Goal: Transaction & Acquisition: Book appointment/travel/reservation

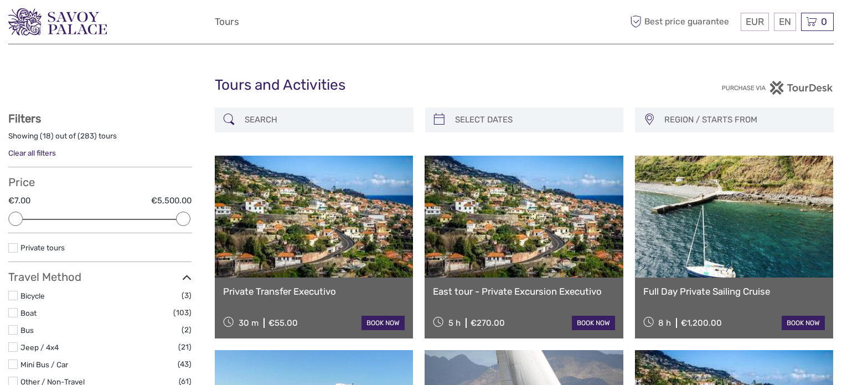
select select
click at [312, 115] on input "search" at bounding box center [324, 119] width 168 height 19
paste input "Whale & Dolphin Watching"
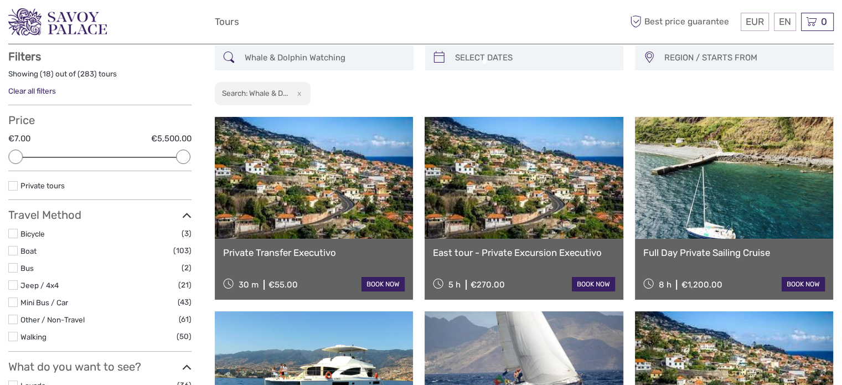
scroll to position [63, 0]
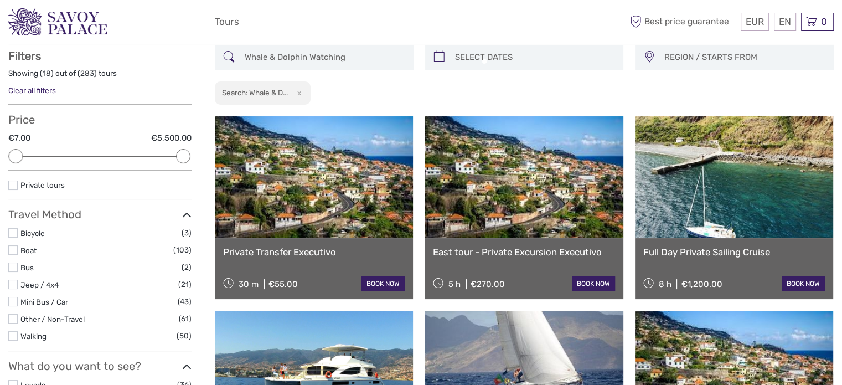
type input "Whale & Dolphin Watching"
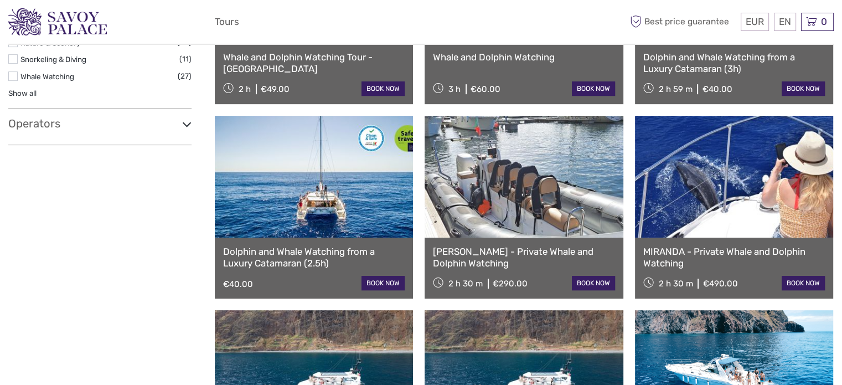
scroll to position [339, 0]
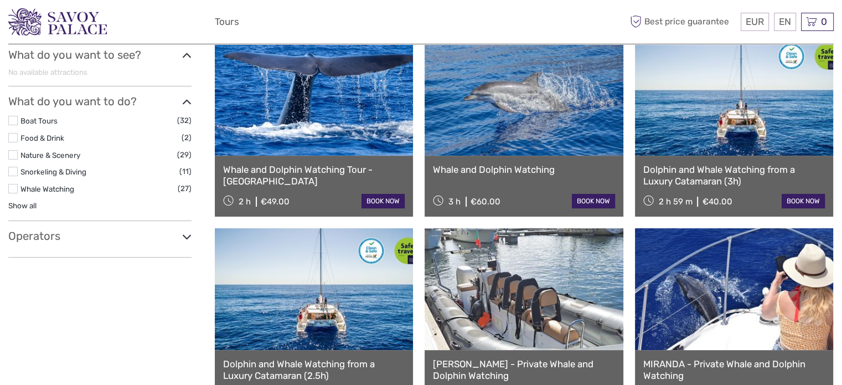
click at [40, 236] on h3 "Operators" at bounding box center [99, 235] width 183 height 13
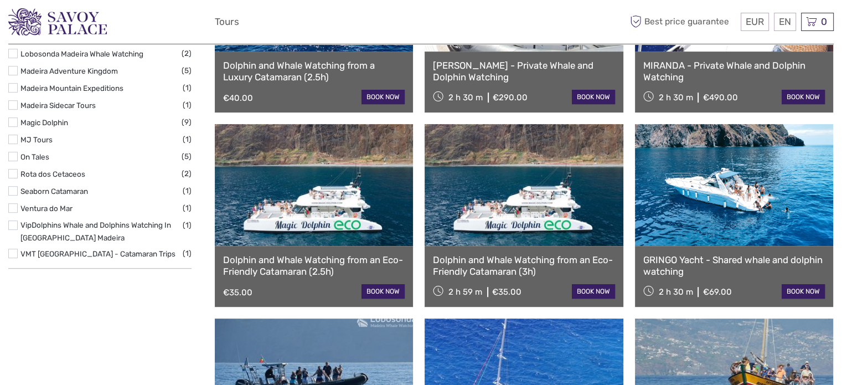
scroll to position [616, 0]
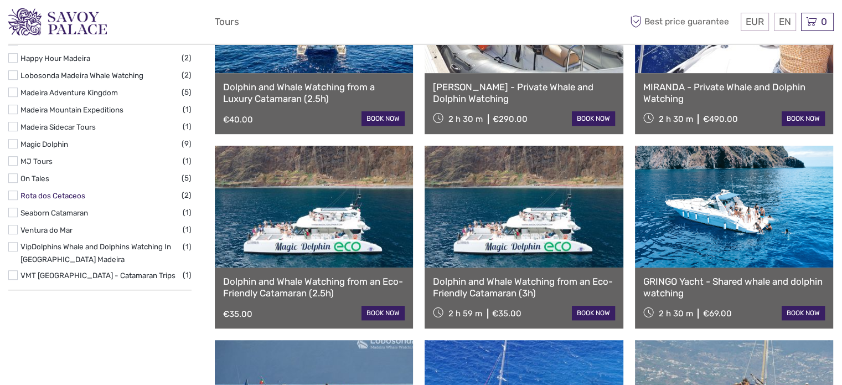
click at [69, 191] on link "Rota dos Cetaceos" at bounding box center [52, 195] width 65 height 9
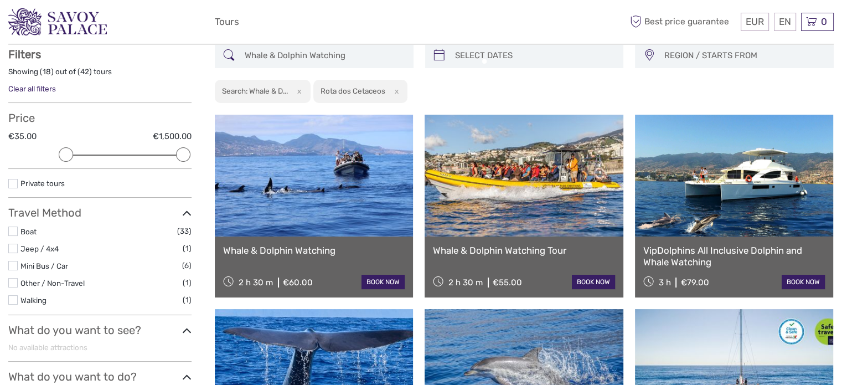
scroll to position [63, 0]
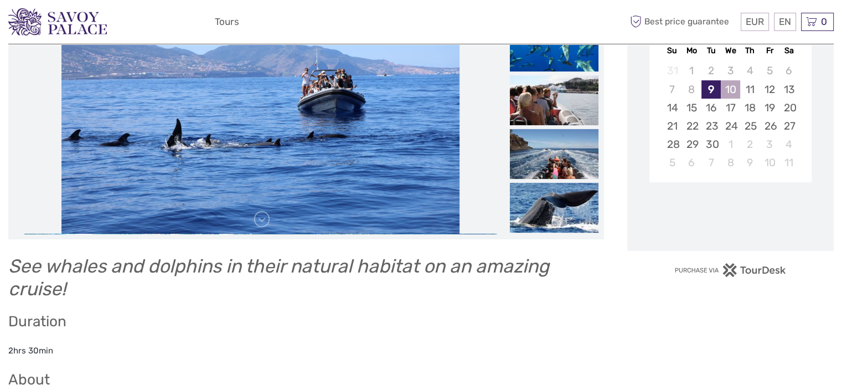
click at [726, 96] on div "10" at bounding box center [730, 89] width 19 height 18
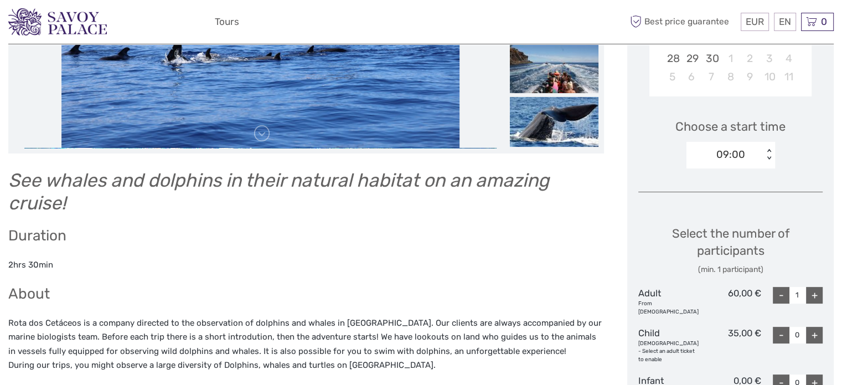
scroll to position [387, 0]
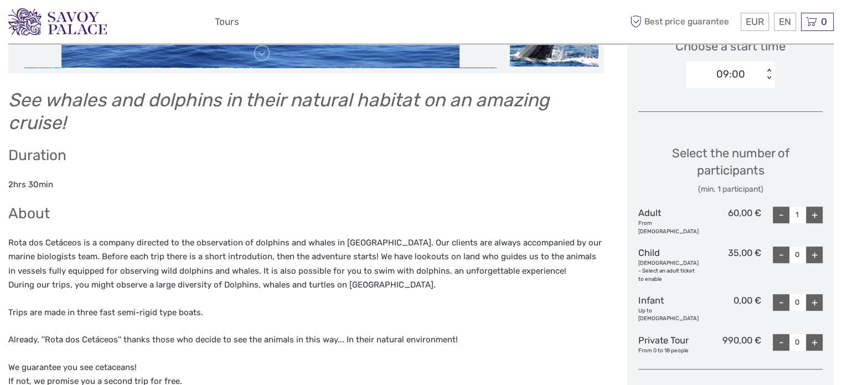
click at [819, 215] on div "+" at bounding box center [814, 214] width 17 height 17
type input "2"
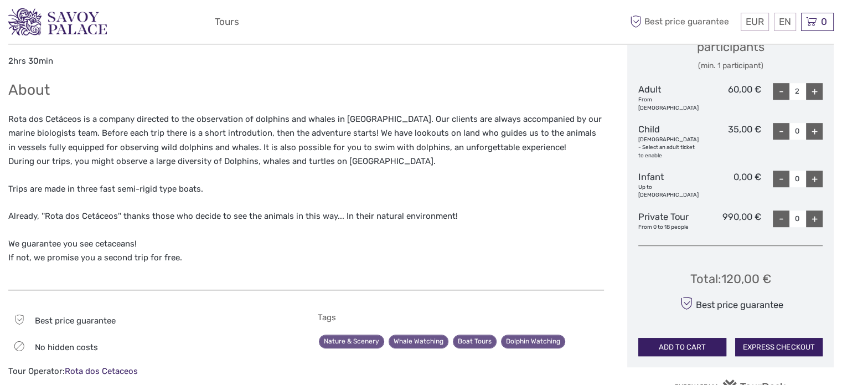
scroll to position [68, 0]
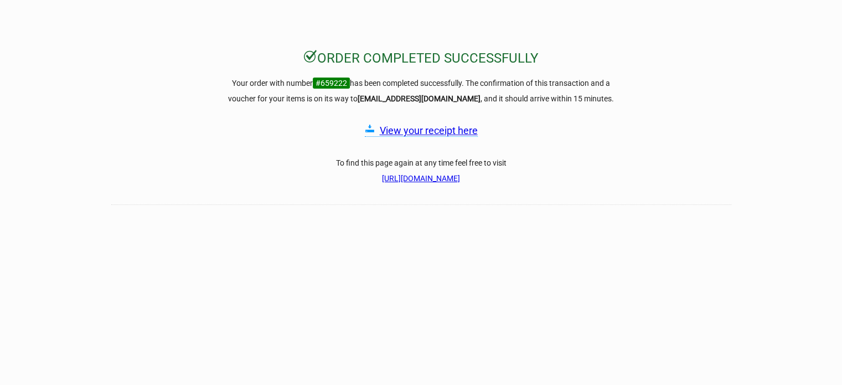
scroll to position [111, 0]
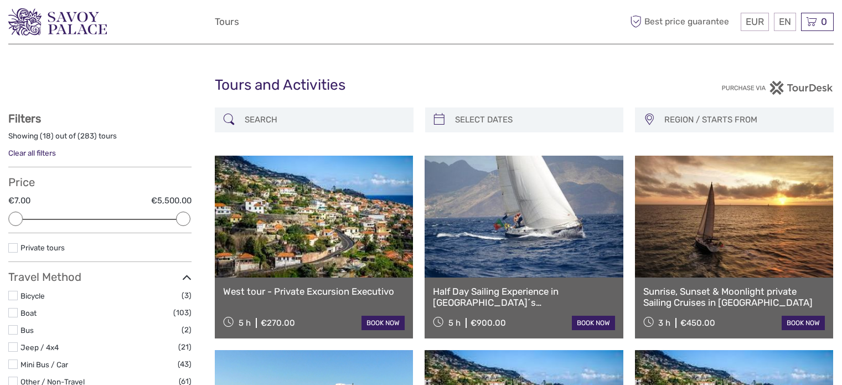
select select
click at [286, 123] on input "search" at bounding box center [324, 119] width 168 height 19
paste input "Whale & Dolphin Watching"
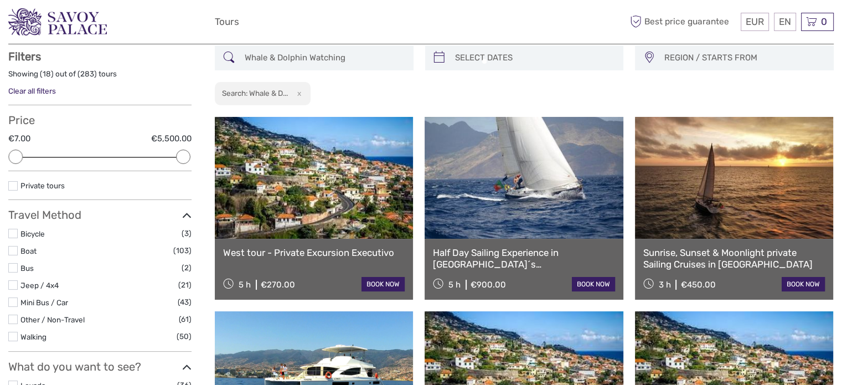
scroll to position [63, 0]
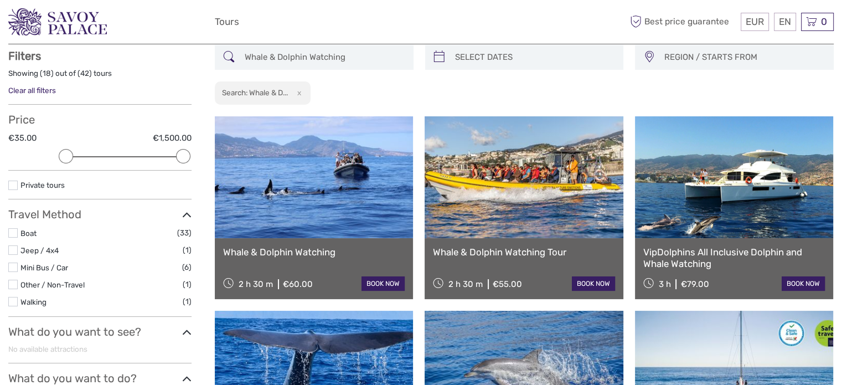
type input "Whale & Dolphin Watching"
click at [352, 201] on link at bounding box center [314, 177] width 198 height 122
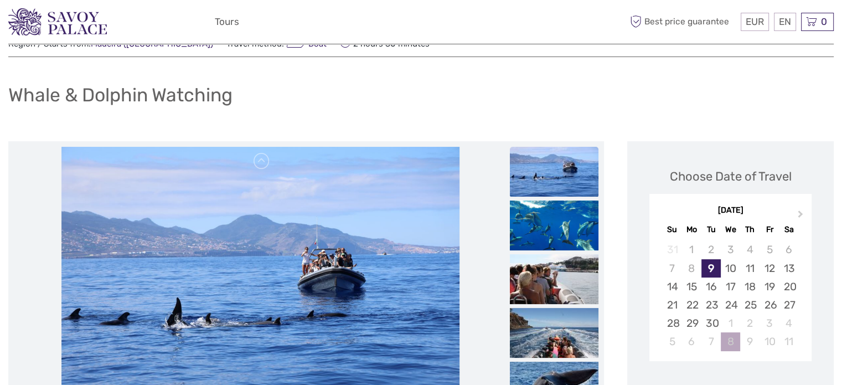
scroll to position [221, 0]
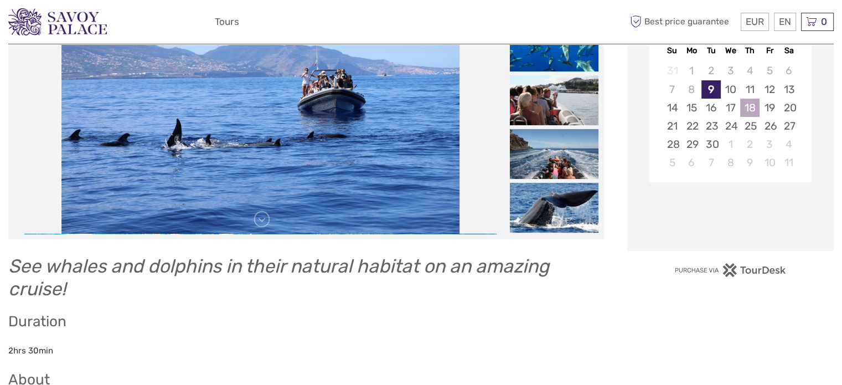
click at [751, 103] on div "18" at bounding box center [749, 108] width 19 height 18
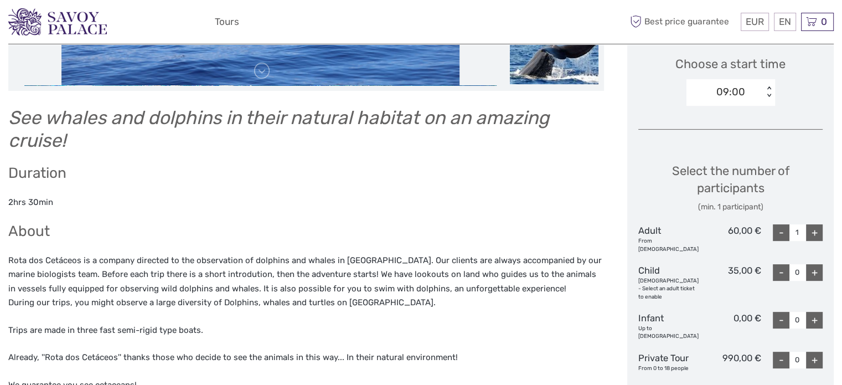
scroll to position [166, 0]
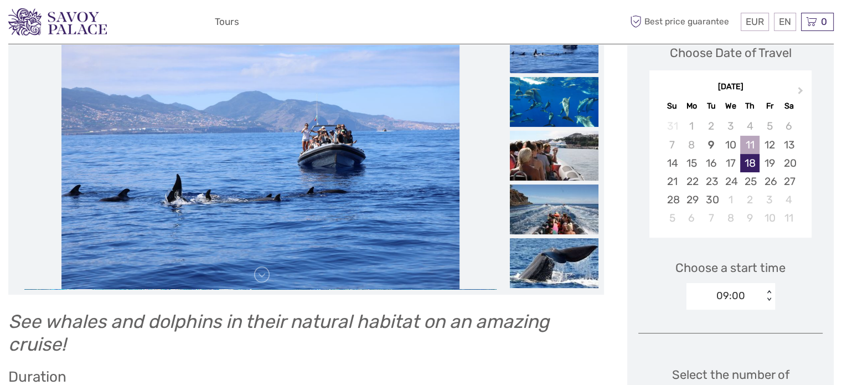
click at [748, 143] on div "11" at bounding box center [749, 145] width 19 height 18
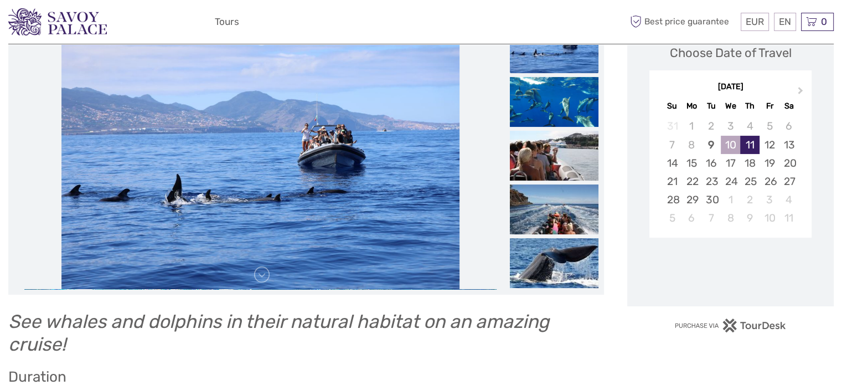
click at [735, 138] on div "10" at bounding box center [730, 145] width 19 height 18
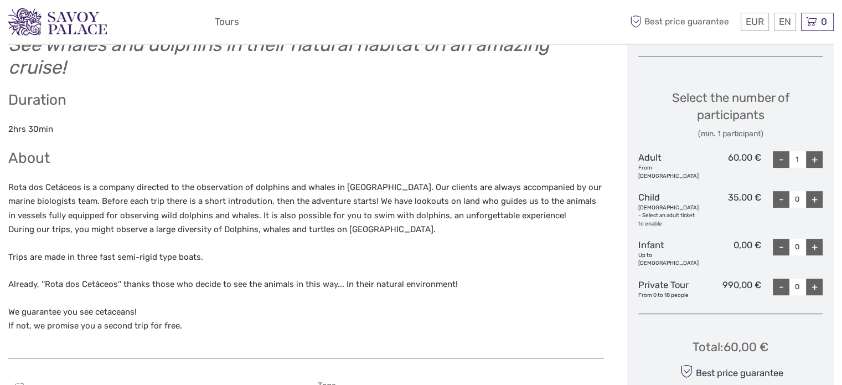
click at [821, 149] on div "Select the number of participants (min. 1 participant) Adult From 12 years old …" at bounding box center [730, 189] width 184 height 231
click at [817, 158] on div "+" at bounding box center [814, 159] width 17 height 17
type input "2"
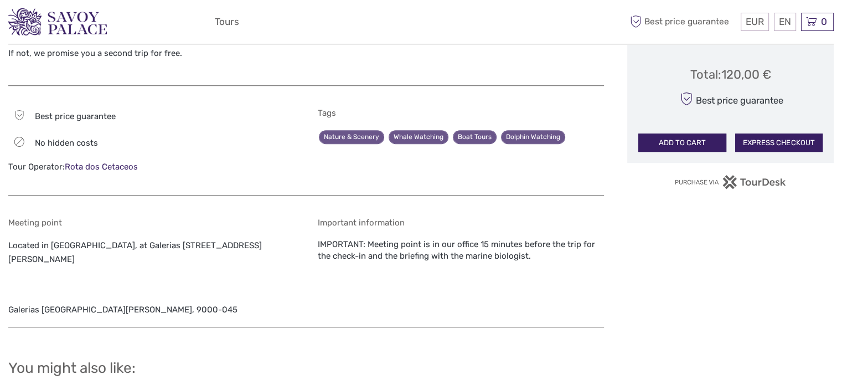
scroll to position [720, 0]
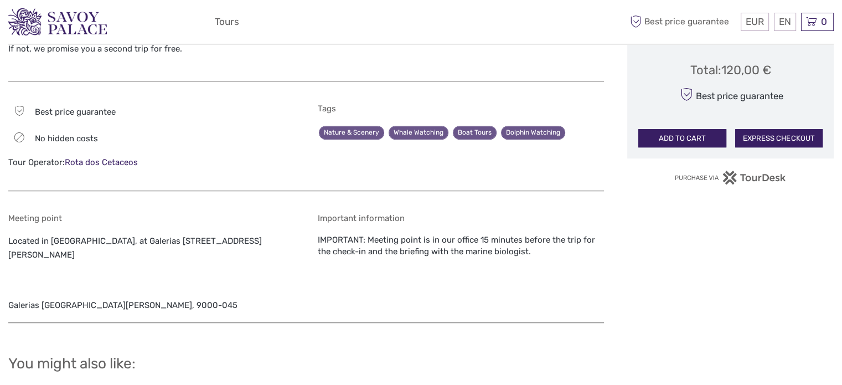
click at [776, 129] on button "EXPRESS CHECKOUT" at bounding box center [778, 138] width 87 height 19
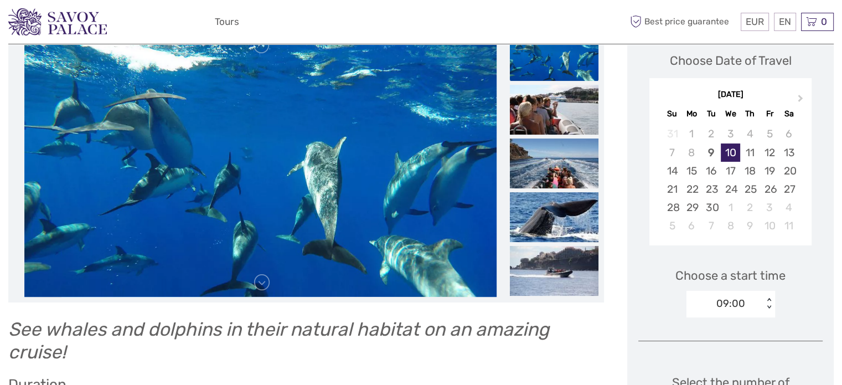
scroll to position [0, 0]
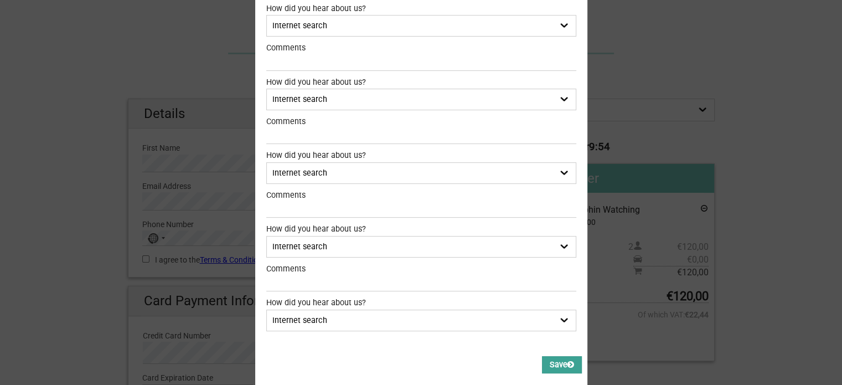
scroll to position [334, 0]
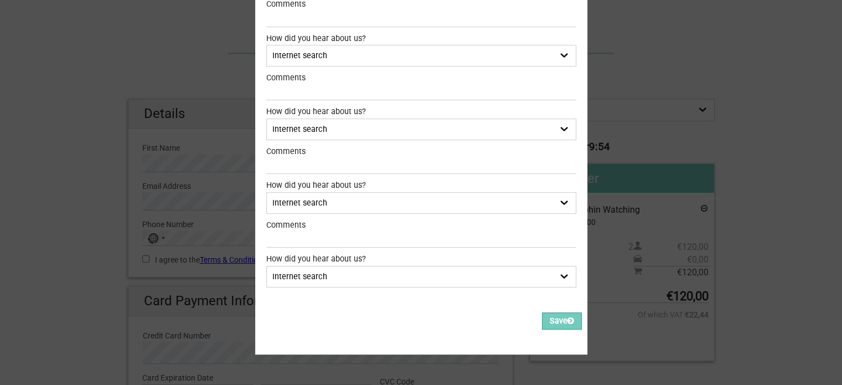
click at [545, 322] on div "Please fill out all the Required fields, for all items. Please correct the valu…" at bounding box center [421, 325] width 332 height 49
click at [546, 318] on button "Save" at bounding box center [562, 320] width 40 height 17
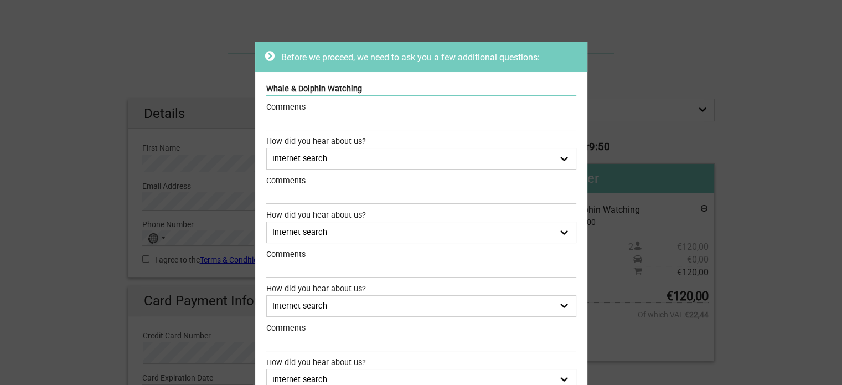
scroll to position [0, 0]
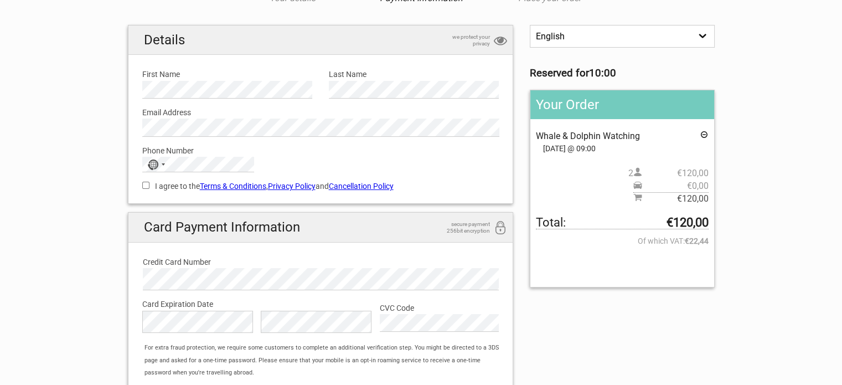
scroll to position [55, 0]
